Goal: Task Accomplishment & Management: Manage account settings

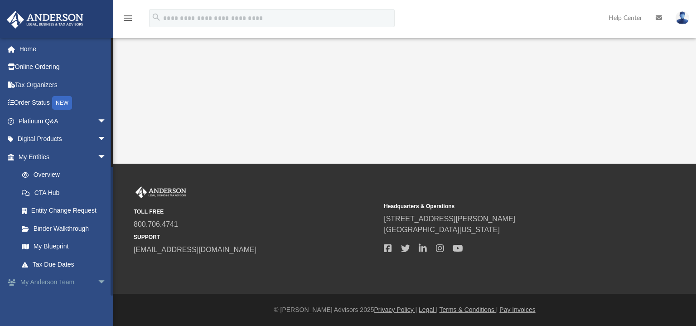
click at [62, 281] on link "My [PERSON_NAME] Team arrow_drop_down" at bounding box center [63, 282] width 114 height 18
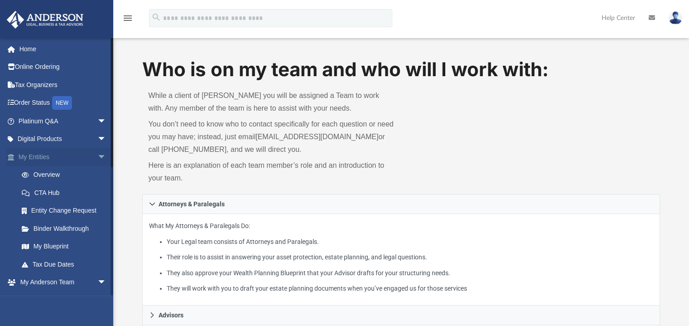
click at [97, 156] on span "arrow_drop_down" at bounding box center [106, 157] width 18 height 19
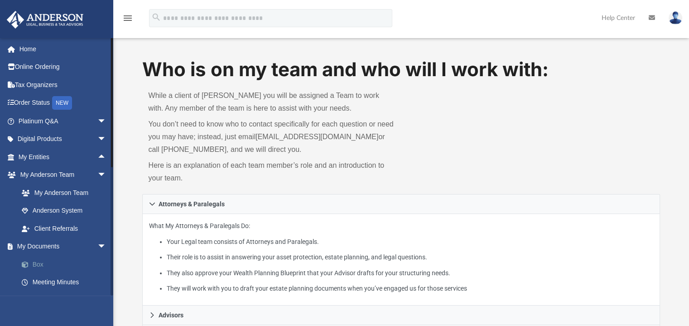
click at [34, 262] on link "Box" at bounding box center [66, 264] width 107 height 18
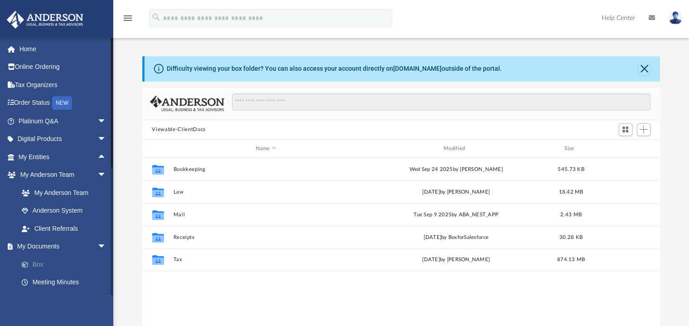
scroll to position [199, 511]
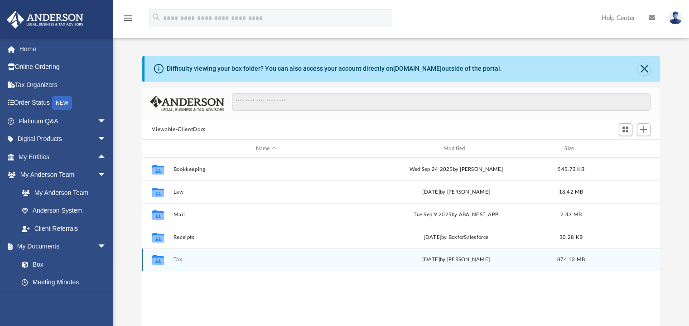
click at [179, 260] on button "Tax" at bounding box center [266, 260] width 186 height 6
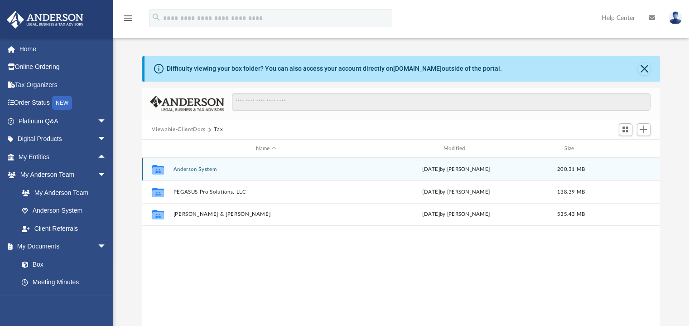
click at [207, 169] on button "Anderson System" at bounding box center [266, 169] width 186 height 6
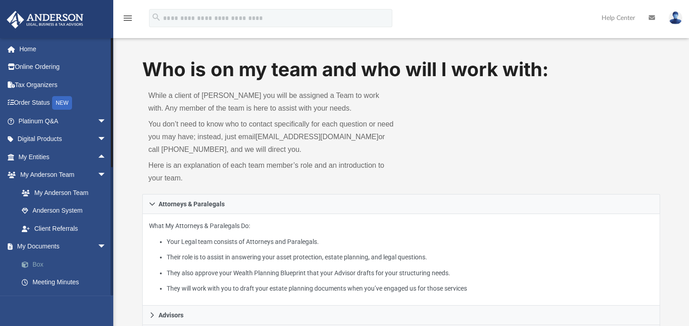
click at [43, 267] on link "Box" at bounding box center [66, 264] width 107 height 18
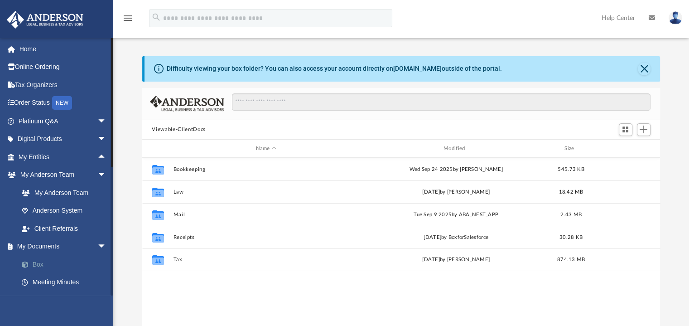
scroll to position [199, 511]
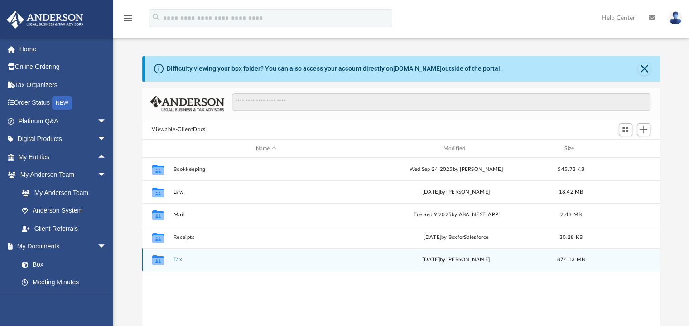
click at [178, 260] on button "Tax" at bounding box center [266, 260] width 186 height 6
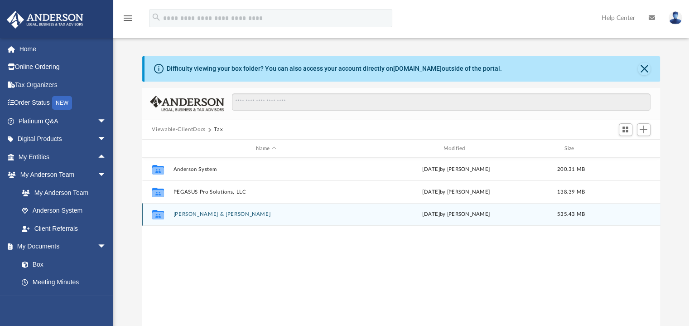
click at [210, 216] on button "[PERSON_NAME] & [PERSON_NAME]" at bounding box center [266, 215] width 186 height 6
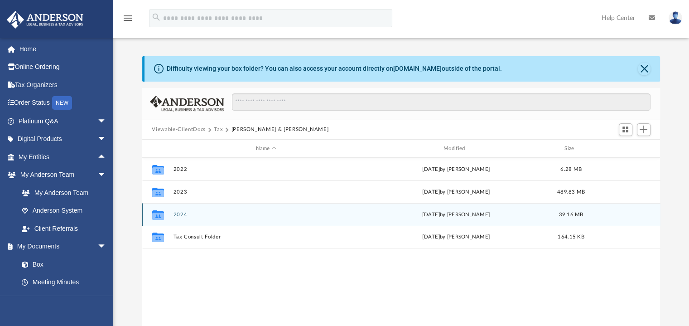
click at [210, 216] on button "2024" at bounding box center [266, 215] width 186 height 6
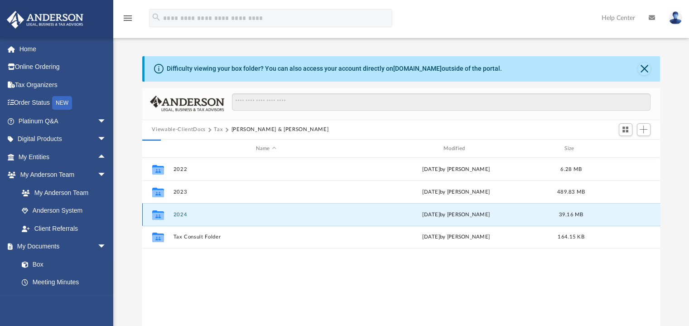
click at [210, 216] on button "2024" at bounding box center [266, 215] width 186 height 6
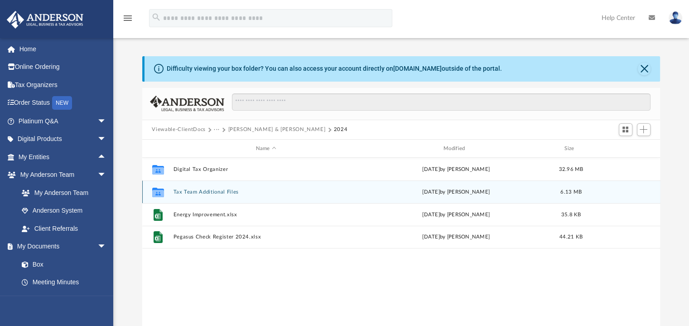
click at [222, 194] on button "Tax Team Additional Files" at bounding box center [266, 192] width 186 height 6
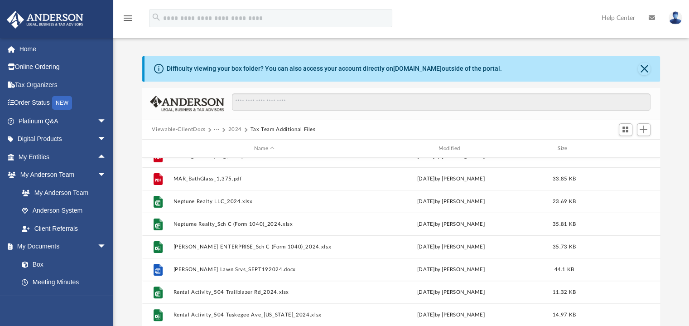
scroll to position [310, 0]
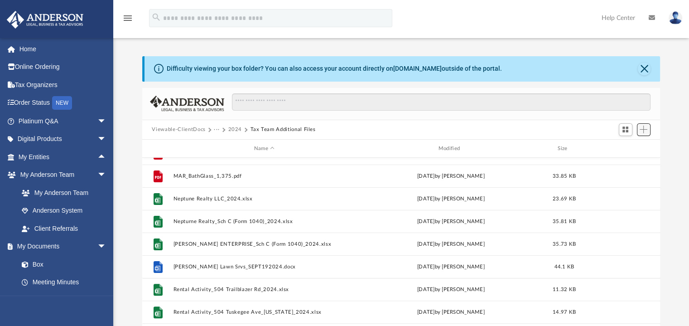
click at [643, 128] on span "Add" at bounding box center [644, 130] width 8 height 8
click at [625, 150] on li "Upload" at bounding box center [630, 148] width 29 height 10
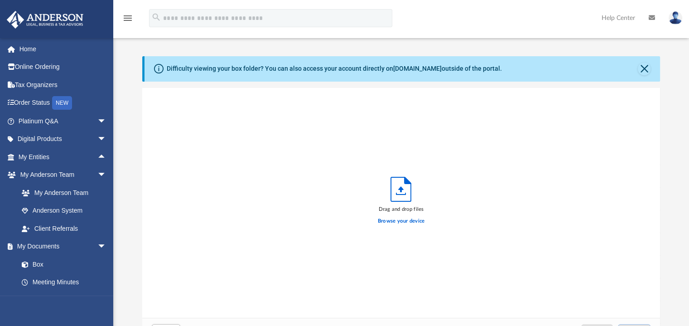
scroll to position [223, 511]
click at [396, 222] on label "Browse your device" at bounding box center [401, 221] width 47 height 8
click at [0, 0] on input "Browse your device" at bounding box center [0, 0] width 0 height 0
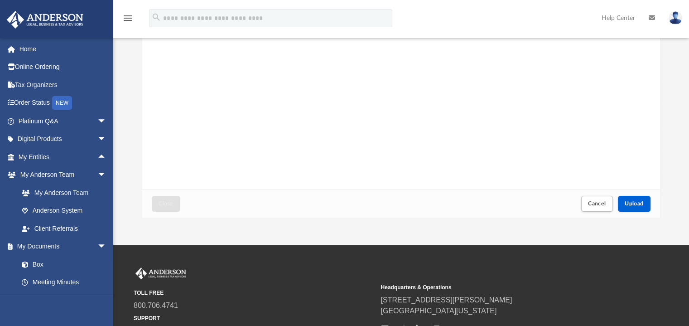
scroll to position [127, 0]
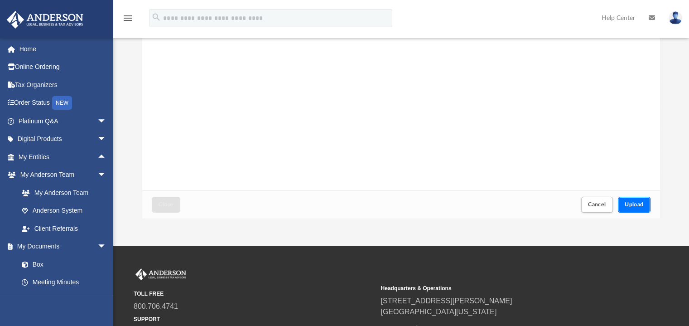
click at [635, 204] on span "Upload" at bounding box center [634, 204] width 19 height 5
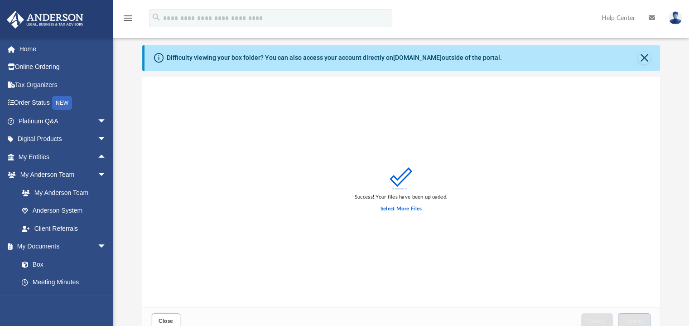
scroll to position [0, 0]
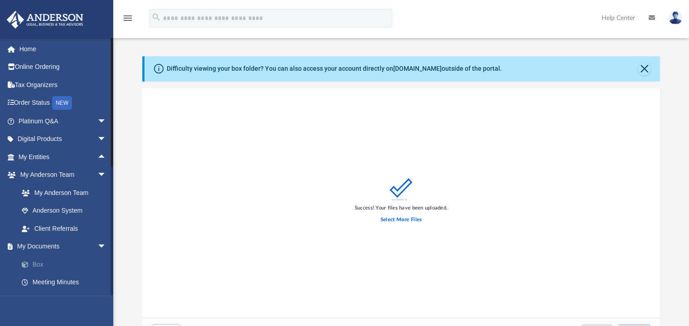
click at [36, 264] on link "Box" at bounding box center [66, 264] width 107 height 18
click at [644, 69] on button "Close" at bounding box center [644, 69] width 13 height 13
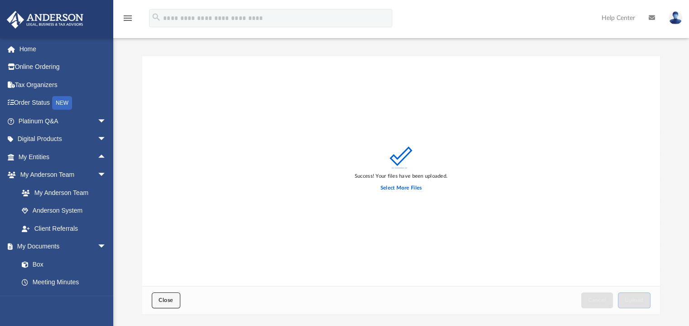
click at [165, 300] on span "Close" at bounding box center [166, 299] width 15 height 5
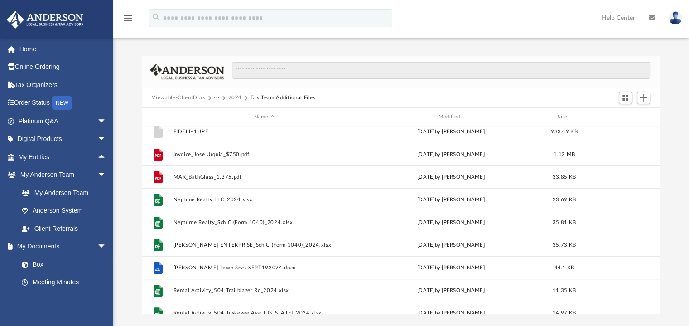
scroll to position [310, 0]
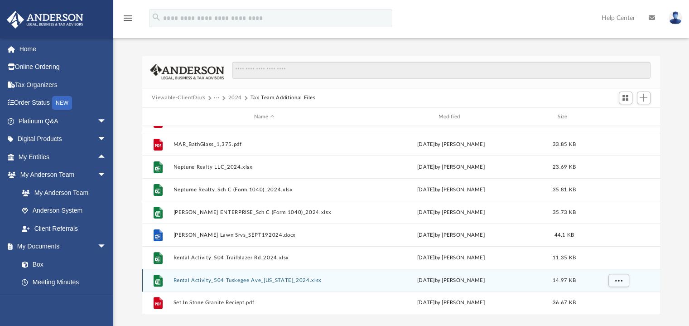
click at [261, 277] on button "Rental Activity_504 Tuskegee Ave_[US_STATE]_2024.xlsx" at bounding box center [264, 280] width 183 height 6
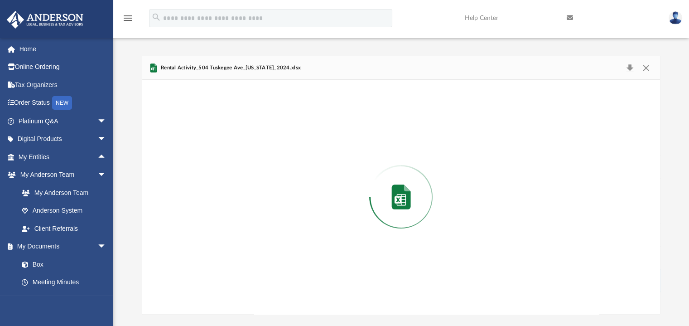
click at [261, 277] on div "Preview" at bounding box center [401, 197] width 519 height 234
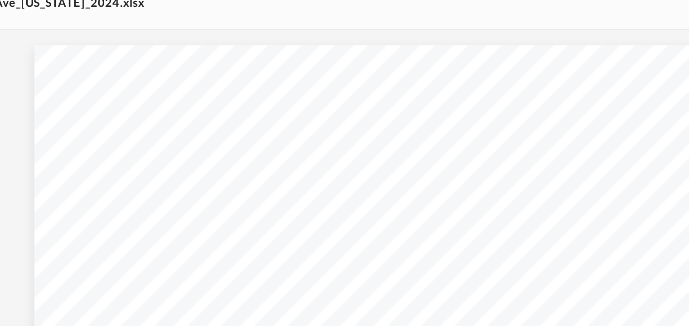
scroll to position [0, 0]
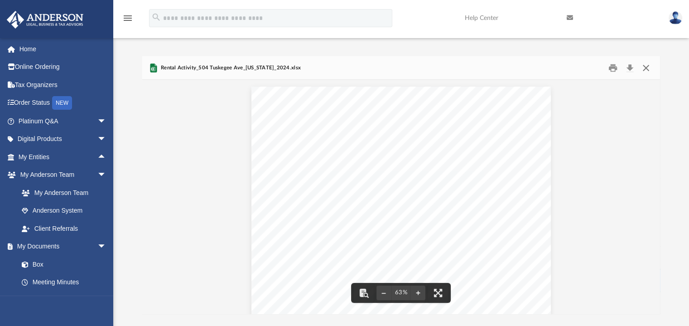
click at [643, 72] on button "Close" at bounding box center [646, 68] width 16 height 14
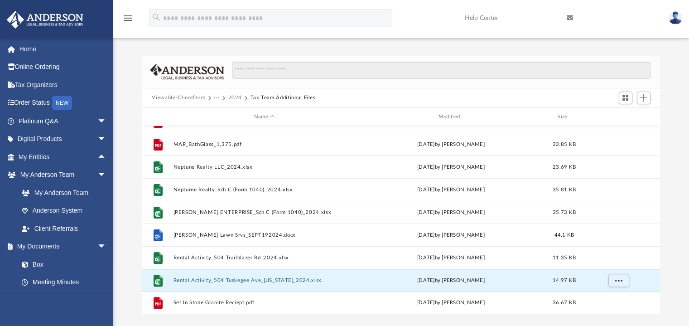
click at [677, 20] on img at bounding box center [676, 17] width 14 height 13
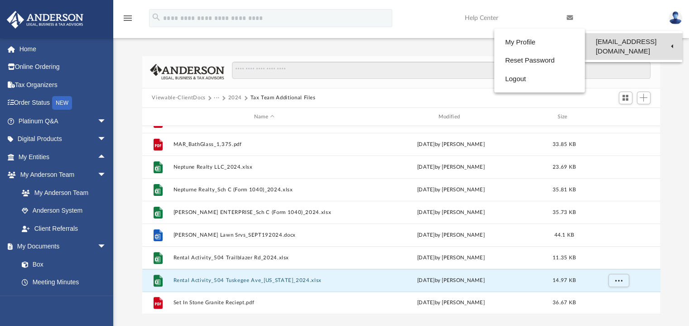
click at [624, 46] on link "[EMAIL_ADDRESS][DOMAIN_NAME]" at bounding box center [633, 46] width 97 height 27
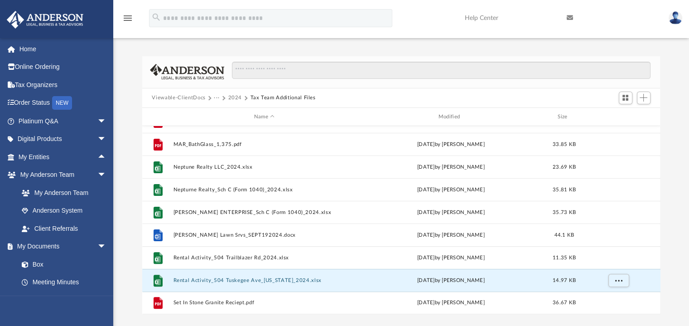
click at [682, 12] on link at bounding box center [675, 18] width 27 height 40
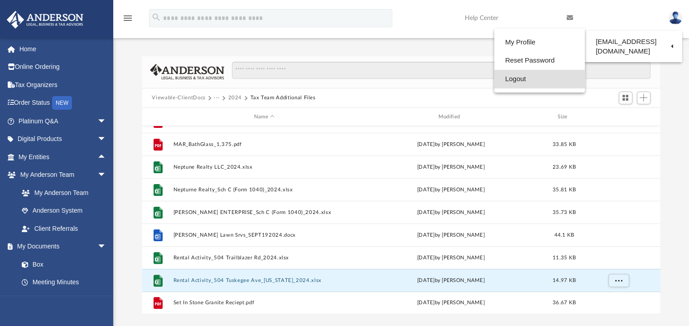
click at [517, 81] on link "Logout" at bounding box center [539, 79] width 91 height 19
